Goal: Task Accomplishment & Management: Manage account settings

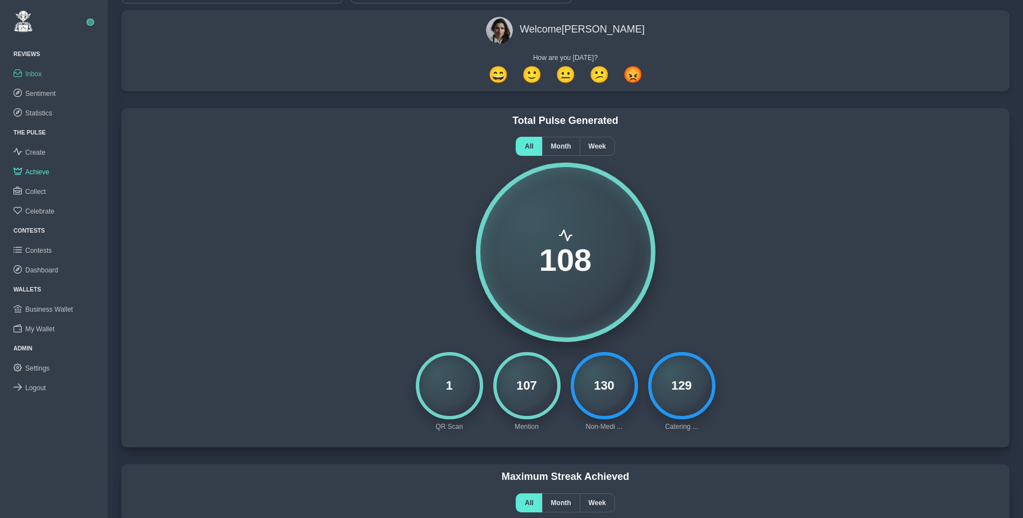
click at [31, 74] on span "Inbox" at bounding box center [33, 74] width 16 height 8
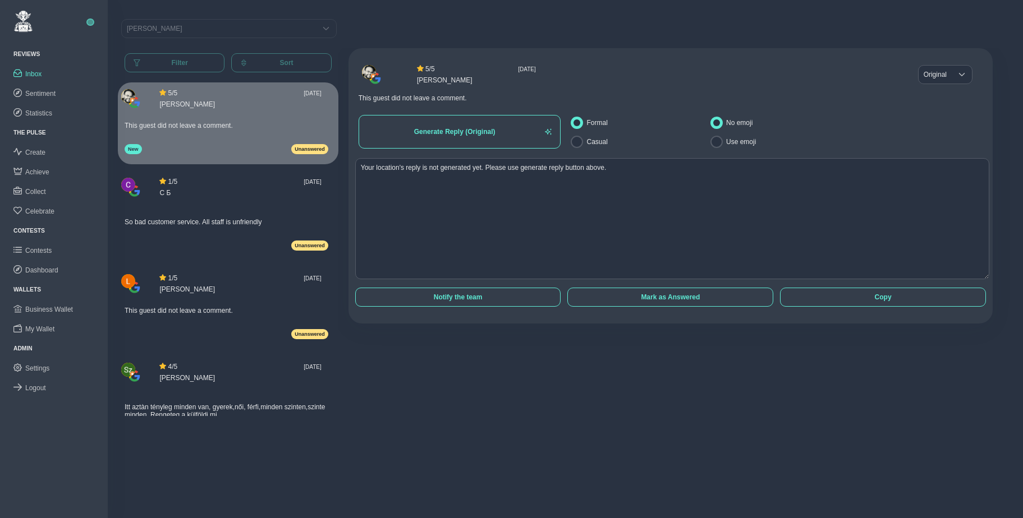
scroll to position [8, 0]
click at [168, 28] on div "[PERSON_NAME]" at bounding box center [219, 29] width 184 height 8
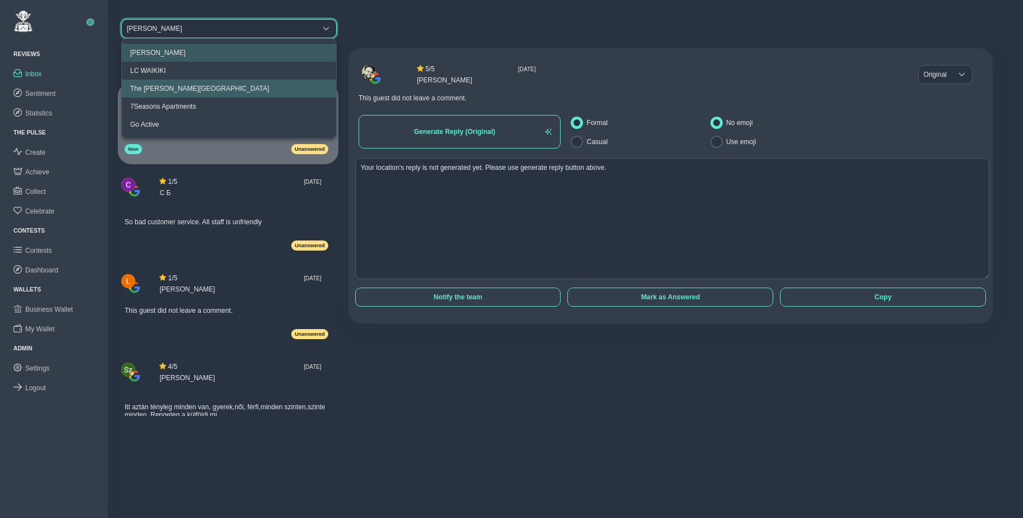
click at [180, 89] on div "The [PERSON_NAME][GEOGRAPHIC_DATA]" at bounding box center [199, 89] width 139 height 8
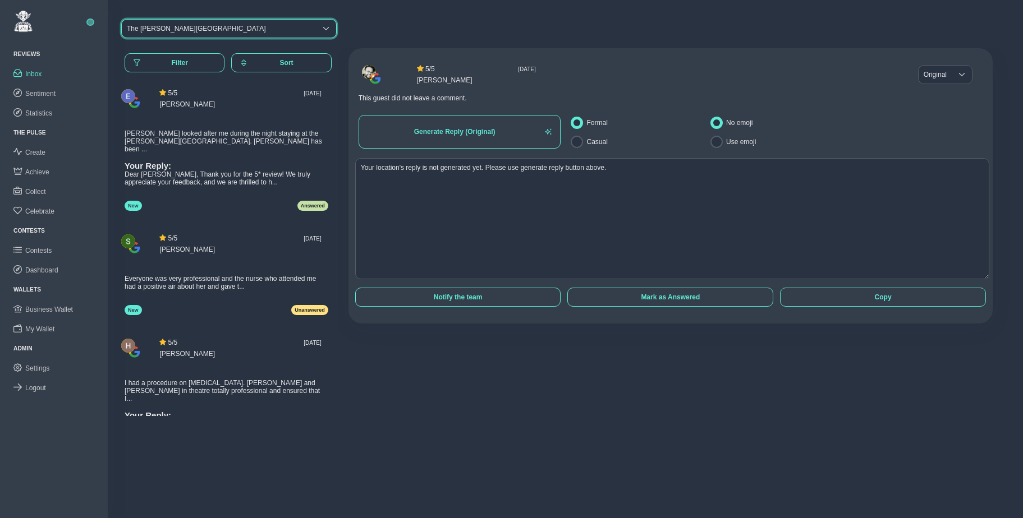
click at [194, 25] on div "The [PERSON_NAME][GEOGRAPHIC_DATA]" at bounding box center [196, 29] width 139 height 8
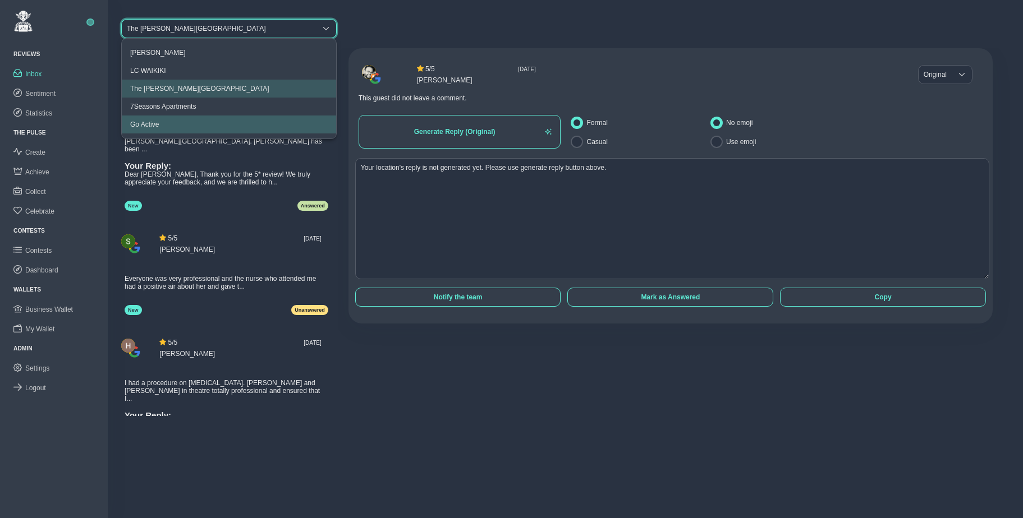
click at [159, 123] on div "Go Active" at bounding box center [144, 125] width 29 height 8
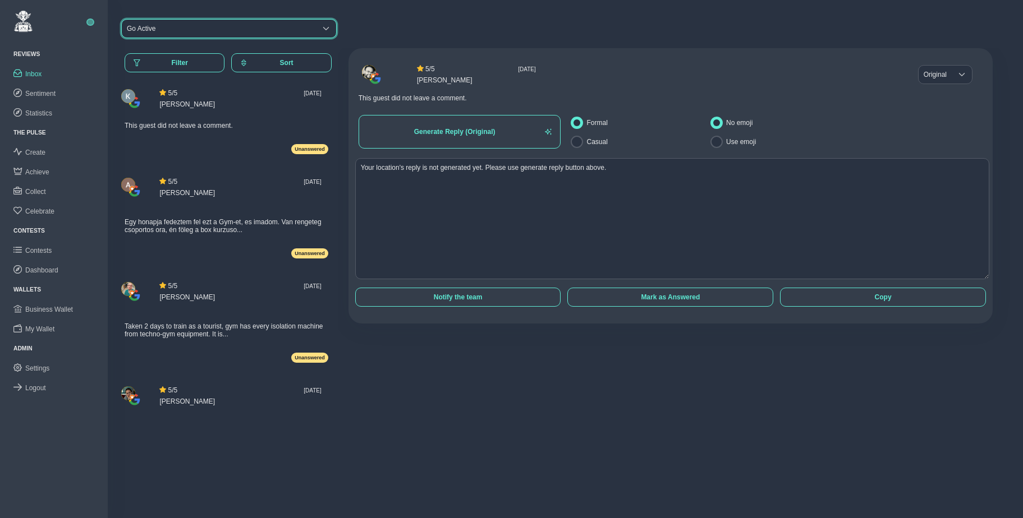
click at [203, 27] on div "Go Active" at bounding box center [219, 29] width 184 height 8
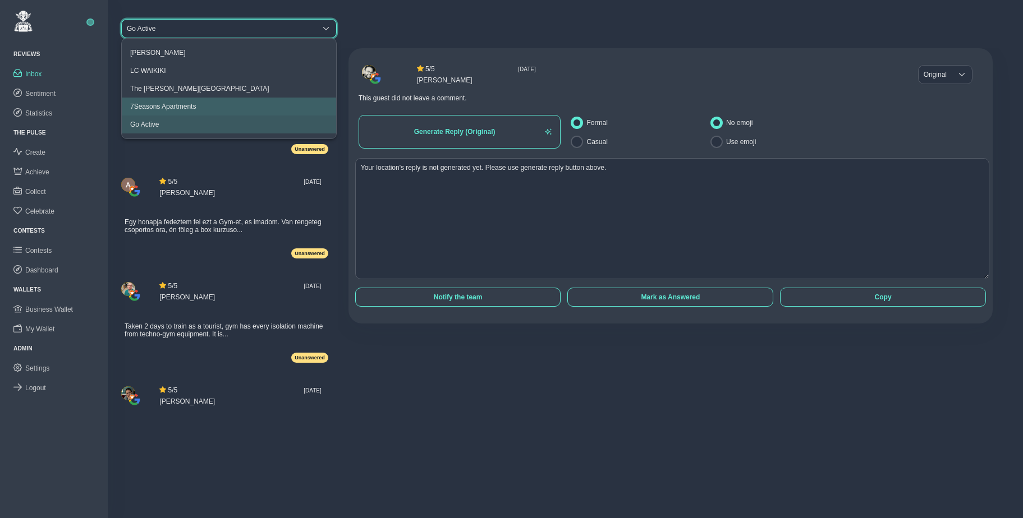
click at [191, 108] on div "7Seasons Apartments" at bounding box center [163, 107] width 66 height 8
